Goal: Information Seeking & Learning: Find specific fact

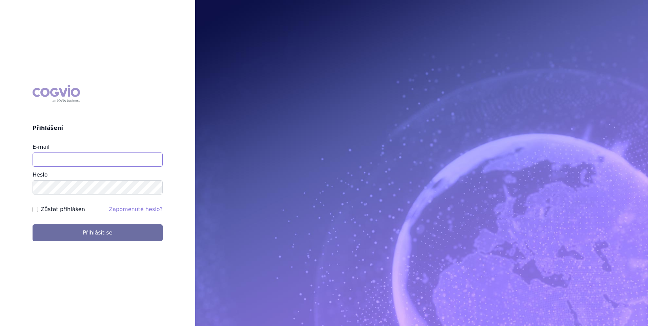
type input "[PERSON_NAME][EMAIL_ADDRESS][DOMAIN_NAME]"
click at [68, 208] on label "Zůstat přihlášen" at bounding box center [63, 209] width 44 height 8
click at [38, 208] on input "Zůstat přihlášen" at bounding box center [35, 209] width 5 height 5
checkbox input "true"
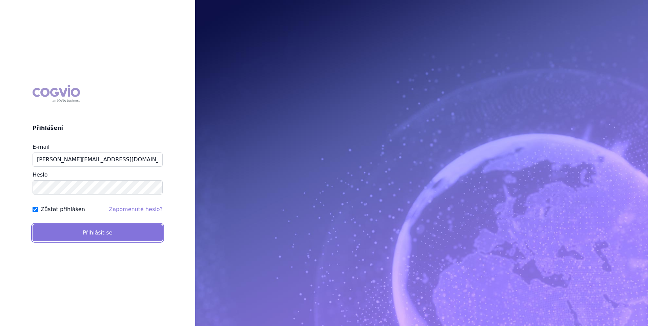
click at [68, 229] on button "Přihlásit se" at bounding box center [98, 232] width 130 height 17
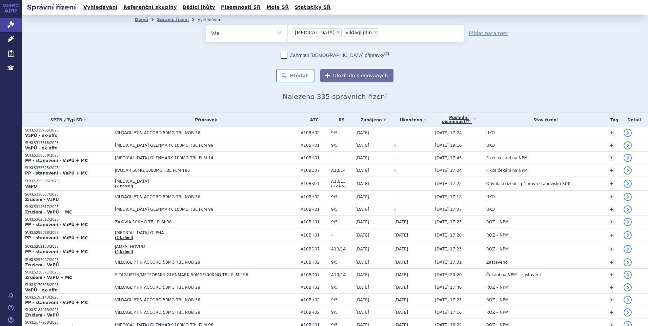
click at [98, 9] on link "Vyhledávání" at bounding box center [100, 7] width 38 height 9
click at [336, 31] on span "×" at bounding box center [338, 32] width 4 height 4
click at [288, 31] on select "sitagliptin vildagliptin" at bounding box center [288, 32] width 0 height 17
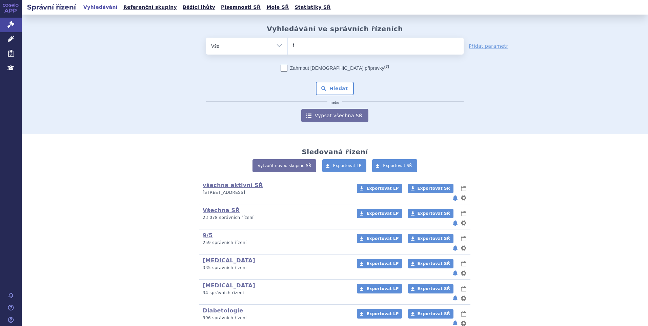
type input "fi"
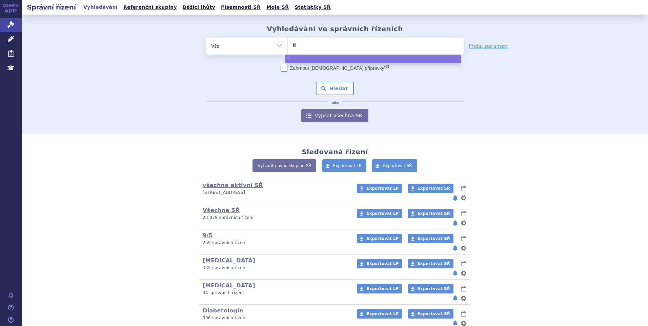
type input "fils"
type input "filsu"
type input "fils"
type input "fil"
type input "filsu"
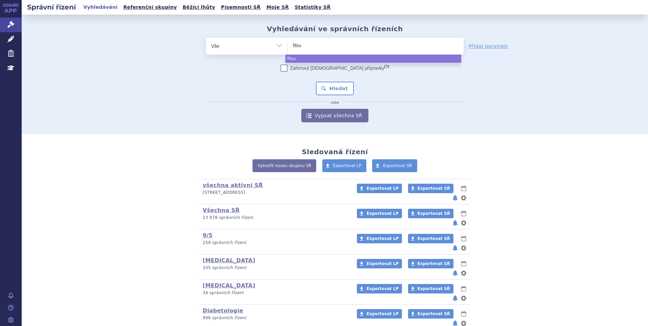
type input "filsuv"
type input "filsuvez"
select select "filsuvez"
click at [340, 87] on button "Hledat" at bounding box center [335, 89] width 38 height 14
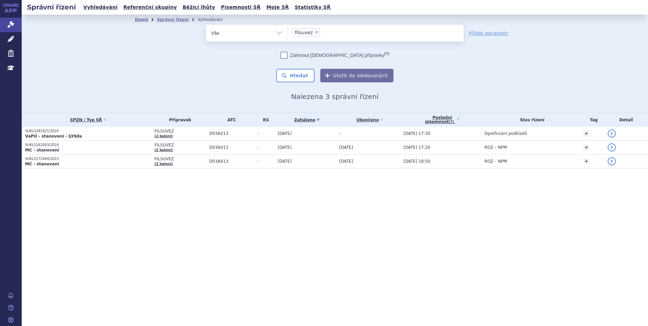
click at [32, 136] on strong "VaPÚ - stanovení - §39da" at bounding box center [53, 136] width 57 height 5
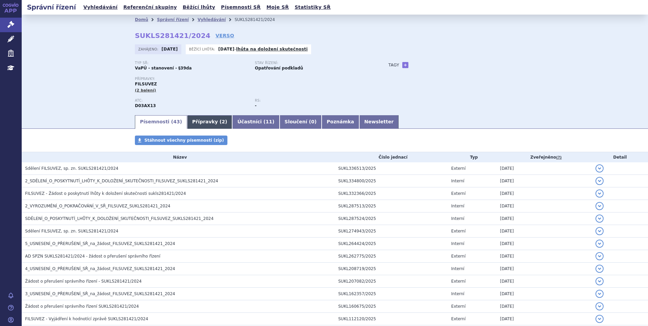
click at [189, 122] on link "Přípravky ( 2 )" at bounding box center [209, 122] width 45 height 14
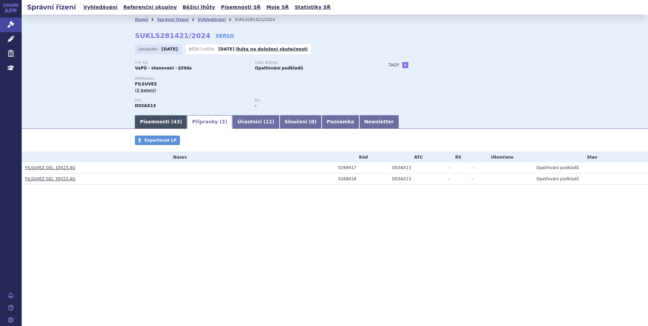
click at [143, 120] on link "Písemnosti ( 43 )" at bounding box center [161, 122] width 52 height 14
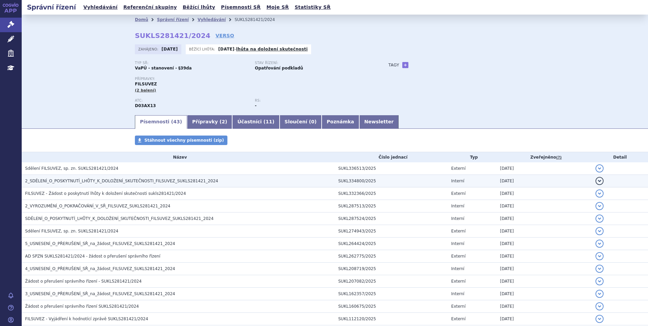
click at [77, 183] on span "2_SDĚLENÍ_O_POSKYTNUTÍ_LHŮTY_K_DOLOŽENÍ_SKUTEČNOSTI_FILSUVEZ_SUKLS281421_2024" at bounding box center [121, 181] width 193 height 5
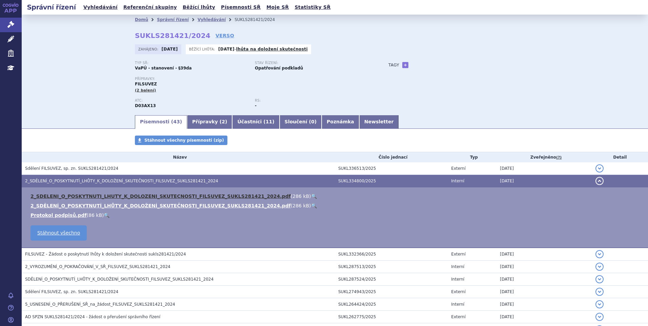
click at [85, 198] on link "2_SDELENI_O_POSKYTNUTI_LHUTY_K_DOLOZENI_SKUTECNOSTI_FILSUVEZ_SUKLS281421_2024.p…" at bounding box center [161, 196] width 260 height 5
